Goal: Check status: Check status

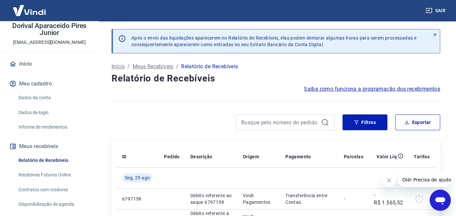
scroll to position [135, 0]
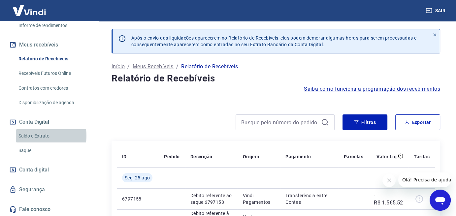
click at [31, 135] on link "Saldo e Extrato" at bounding box center [53, 136] width 75 height 14
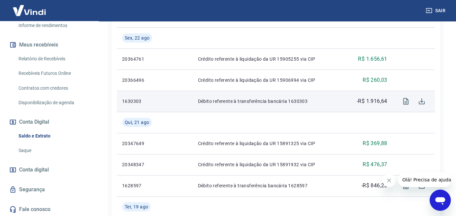
scroll to position [297, 0]
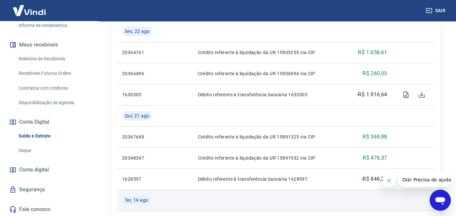
click at [226, 203] on td at bounding box center [271, 200] width 159 height 21
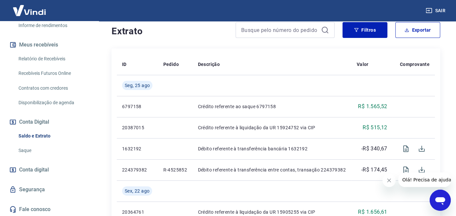
scroll to position [132, 0]
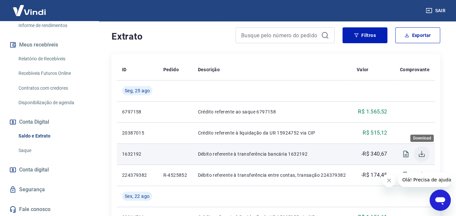
click at [422, 154] on icon "Download" at bounding box center [422, 154] width 8 height 8
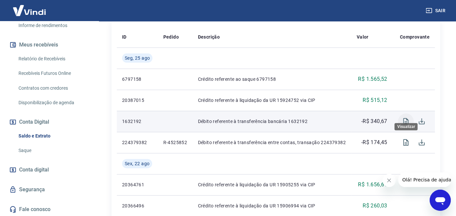
scroll to position [165, 0]
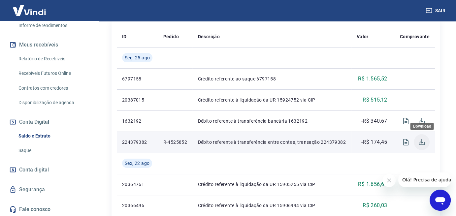
click at [419, 142] on icon "Download" at bounding box center [422, 142] width 8 height 8
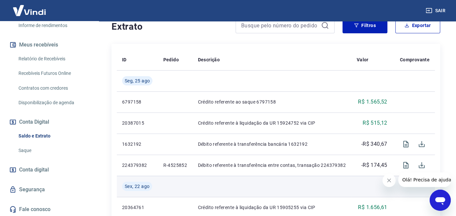
scroll to position [132, 0]
